Goal: Entertainment & Leisure: Consume media (video, audio)

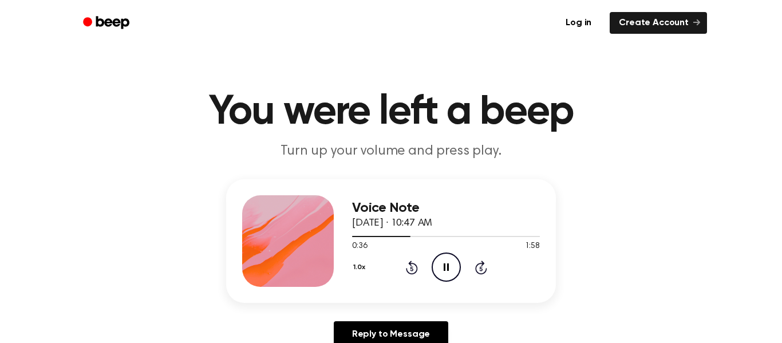
click at [445, 267] on icon "Pause Audio" at bounding box center [446, 267] width 29 height 29
click at [442, 263] on icon "Play Audio" at bounding box center [446, 267] width 29 height 29
click at [448, 274] on icon "Pause Audio" at bounding box center [446, 267] width 29 height 29
click at [442, 267] on icon "Play Audio" at bounding box center [446, 267] width 29 height 29
drag, startPoint x: 354, startPoint y: 236, endPoint x: 420, endPoint y: 241, distance: 66.0
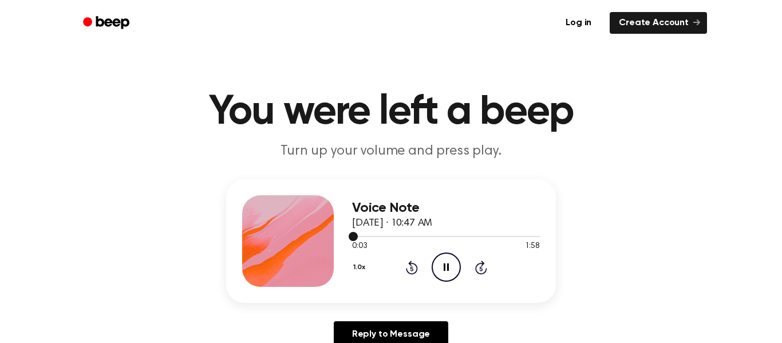
click at [420, 241] on div at bounding box center [446, 235] width 188 height 9
